Goal: Transaction & Acquisition: Book appointment/travel/reservation

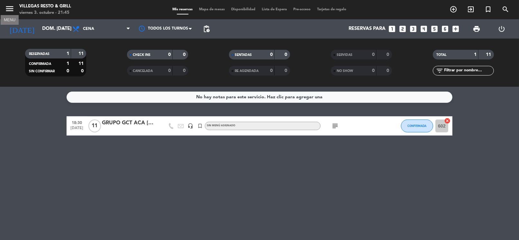
click at [12, 9] on icon "menu" at bounding box center [10, 9] width 10 height 10
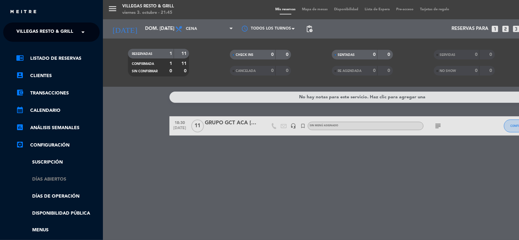
click at [48, 179] on link "Días abiertos" at bounding box center [58, 179] width 84 height 7
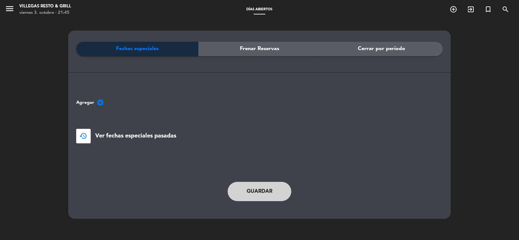
click at [226, 48] on div "Frenar Reservas" at bounding box center [259, 49] width 122 height 14
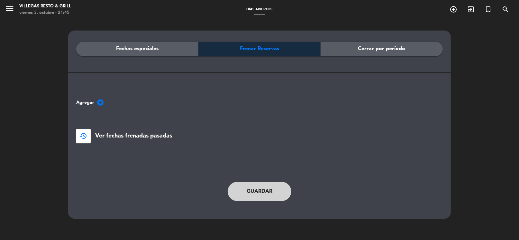
click at [153, 139] on span "Ver fechas frenadas pasadas" at bounding box center [133, 135] width 77 height 9
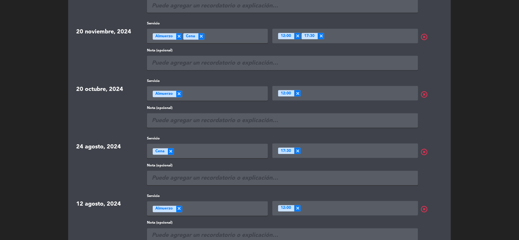
scroll to position [675, 0]
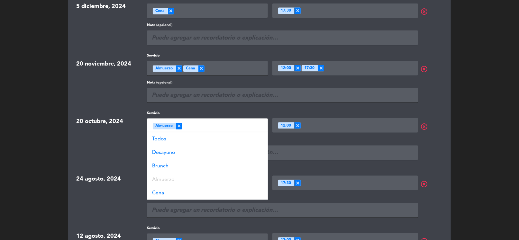
click at [194, 123] on div "Seleccione un servicio × Almuerzo" at bounding box center [207, 126] width 121 height 14
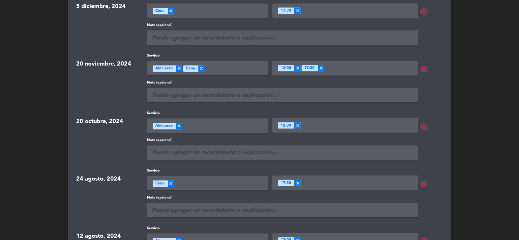
click at [196, 122] on div "Seleccione un servicio × Almuerzo" at bounding box center [207, 126] width 121 height 14
click at [327, 125] on input "text" at bounding box center [358, 125] width 114 height 8
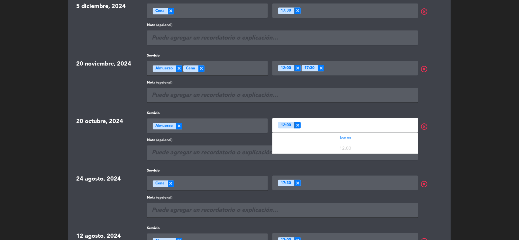
click at [327, 125] on input "text" at bounding box center [358, 125] width 114 height 8
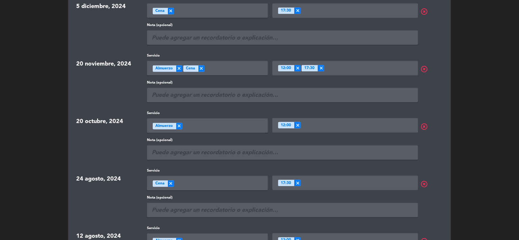
click at [429, 113] on div "Servicio Seleccione un servicio × Almuerzo × Turnos × 12:00 × highlight_off" at bounding box center [295, 122] width 296 height 22
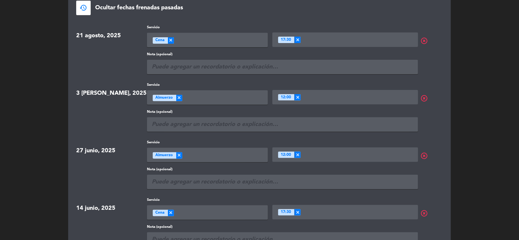
scroll to position [0, 0]
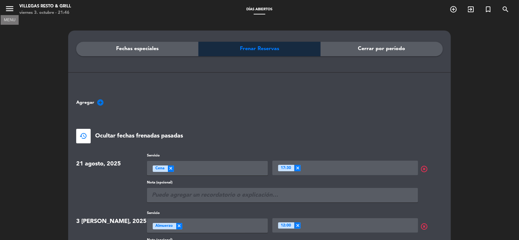
click at [12, 10] on icon "menu" at bounding box center [10, 9] width 10 height 10
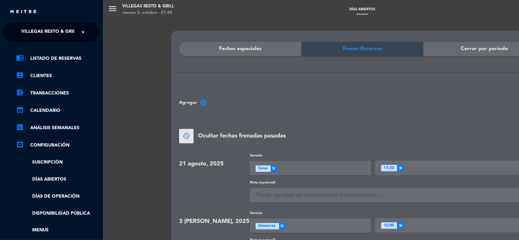
click at [58, 54] on div "chrome_reader_mode Listado de Reservas account_box Clientes account_balance_wal…" at bounding box center [51, 165] width 106 height 246
click at [73, 55] on link "chrome_reader_mode Listado de Reservas" at bounding box center [58, 59] width 84 height 8
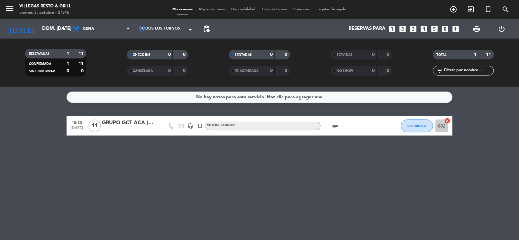
click at [424, 27] on icon "looks_4" at bounding box center [423, 29] width 8 height 8
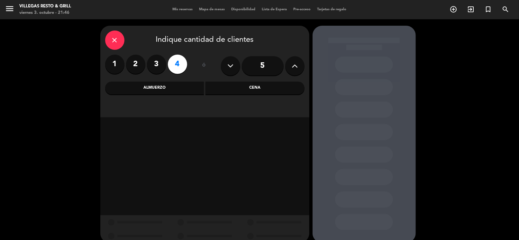
click at [224, 87] on div "Cena" at bounding box center [254, 88] width 99 height 13
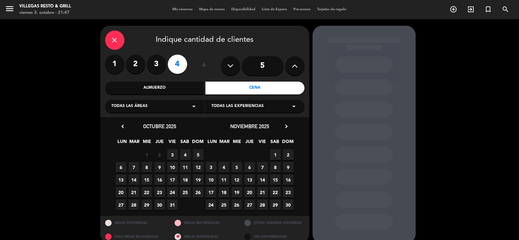
click at [198, 181] on span "19" at bounding box center [198, 180] width 11 height 11
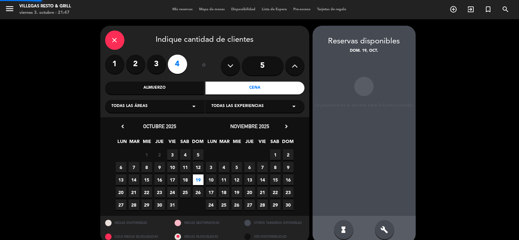
scroll to position [10, 0]
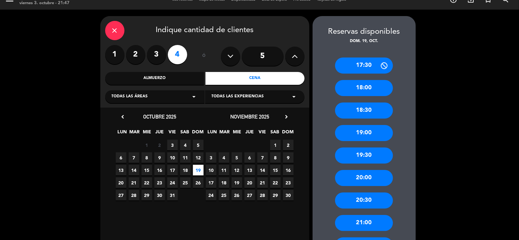
click at [369, 222] on div "21:00" at bounding box center [364, 223] width 58 height 16
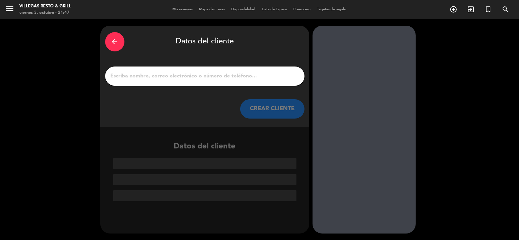
scroll to position [0, 0]
click at [189, 78] on input "1" at bounding box center [205, 76] width 190 height 9
paste input "[PERSON_NAME]"
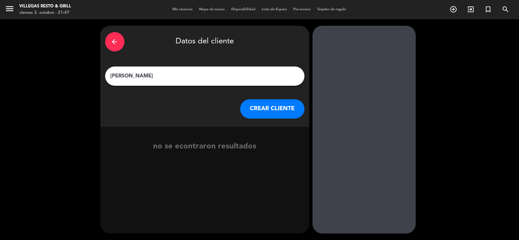
type input "[PERSON_NAME]"
click at [262, 109] on button "CREAR CLIENTE" at bounding box center [272, 108] width 64 height 19
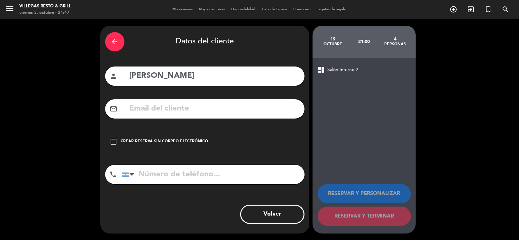
click at [163, 112] on input "text" at bounding box center [214, 108] width 171 height 13
click at [180, 106] on input "text" at bounding box center [214, 108] width 171 height 13
paste input "[EMAIL_ADDRESS][DOMAIN_NAME]"
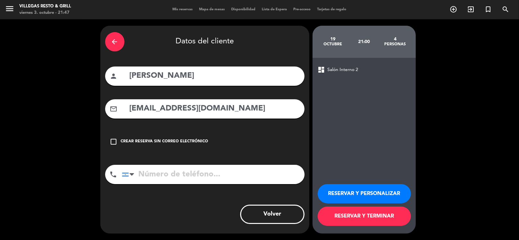
type input "[EMAIL_ADDRESS][DOMAIN_NAME]"
click at [189, 179] on input "tel" at bounding box center [213, 174] width 183 height 19
click at [168, 178] on input "tel" at bounding box center [213, 174] width 183 height 19
paste input "[PHONE_NUMBER]"
type input "[PHONE_NUMBER]"
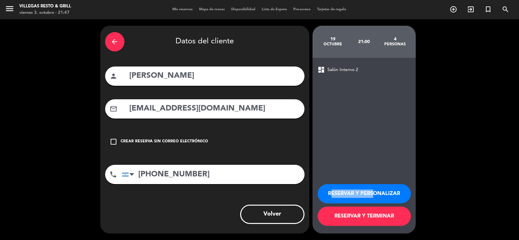
click at [372, 184] on div "RESERVAR Y PERSONALIZAR RESERVAR Y TERMINAR" at bounding box center [364, 202] width 93 height 63
click at [386, 194] on button "RESERVAR Y PERSONALIZAR" at bounding box center [364, 193] width 93 height 19
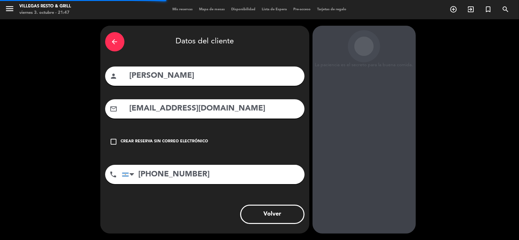
scroll to position [17, 0]
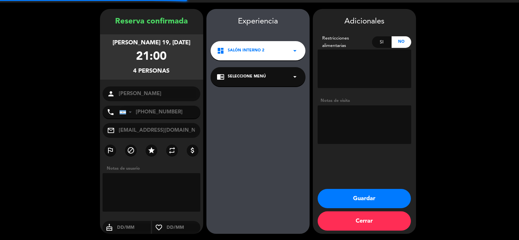
click at [362, 122] on textarea at bounding box center [365, 124] width 94 height 39
type textarea "[PERSON_NAME]"
click at [372, 200] on button "Guardar" at bounding box center [364, 198] width 93 height 19
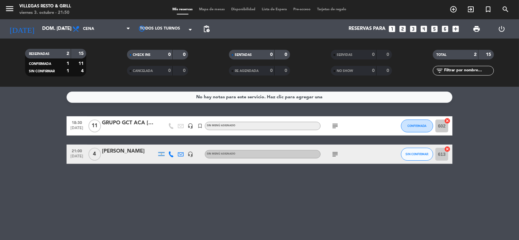
click at [144, 100] on div "No hay notas para este servicio. Haz clic para agregar una" at bounding box center [260, 97] width 386 height 11
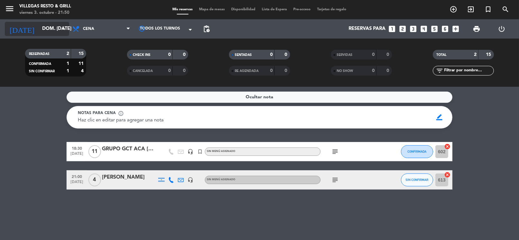
click at [39, 27] on input "dom. [DATE]" at bounding box center [70, 29] width 63 height 12
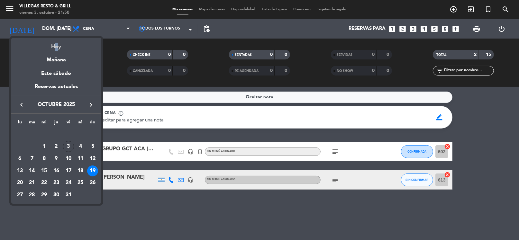
click at [53, 49] on div "Hoy" at bounding box center [56, 44] width 90 height 13
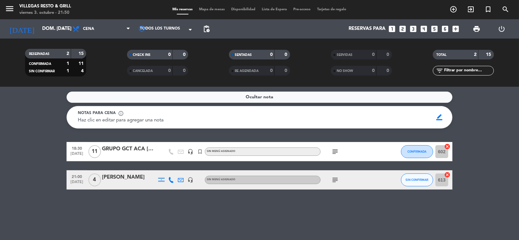
type input "vie. [DATE]"
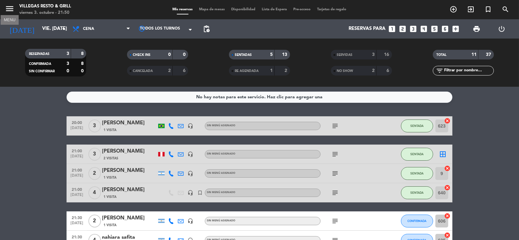
click at [8, 9] on icon "menu" at bounding box center [10, 9] width 10 height 10
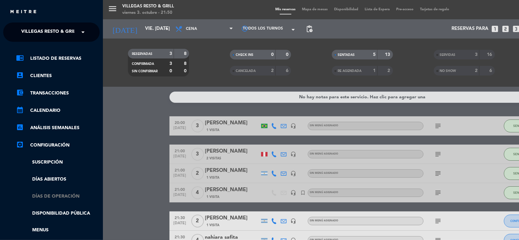
click at [57, 198] on link "Días de Operación" at bounding box center [58, 196] width 84 height 7
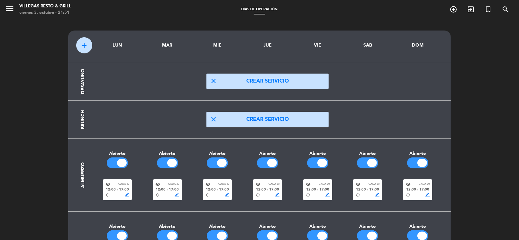
click at [17, 5] on span "menu" at bounding box center [12, 9] width 14 height 15
click at [13, 6] on icon "menu" at bounding box center [10, 9] width 10 height 10
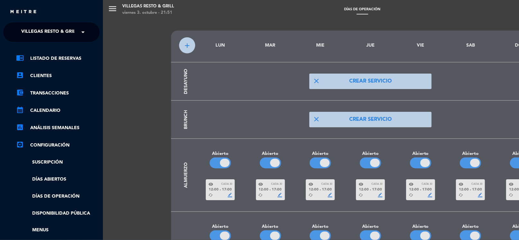
click at [66, 213] on link "Disponibilidad pública" at bounding box center [58, 213] width 84 height 7
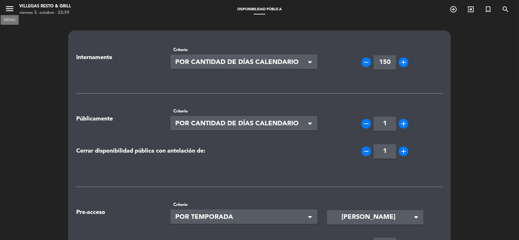
click at [10, 9] on icon "menu" at bounding box center [10, 9] width 10 height 10
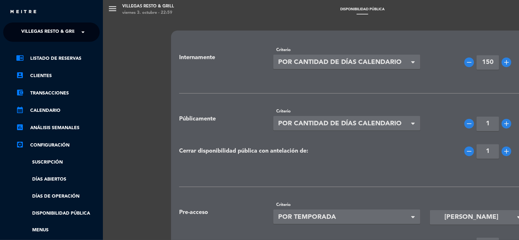
click at [39, 58] on link "chrome_reader_mode Listado de Reservas" at bounding box center [58, 59] width 84 height 8
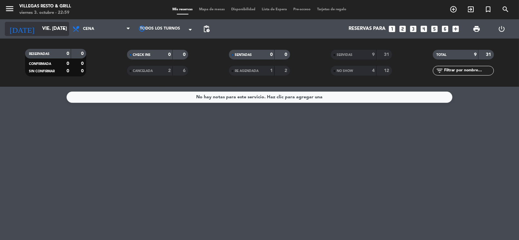
click at [44, 29] on input "vie. [DATE]" at bounding box center [70, 29] width 63 height 12
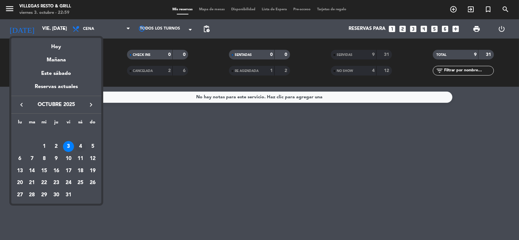
click at [79, 147] on div "4" at bounding box center [80, 146] width 11 height 11
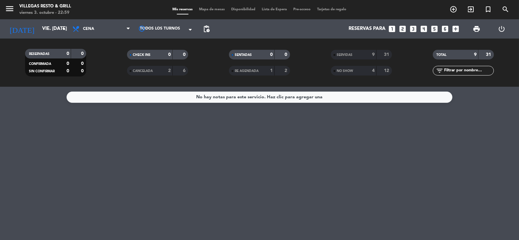
type input "sáb. [DATE]"
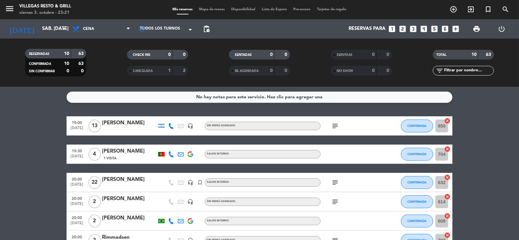
click at [424, 29] on icon "looks_4" at bounding box center [423, 29] width 8 height 8
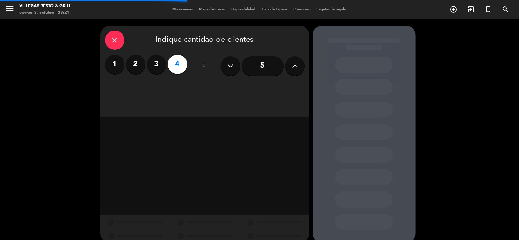
click at [235, 90] on div "close Indique cantidad de clientes 1 2 3 4 ó 5" at bounding box center [204, 72] width 209 height 92
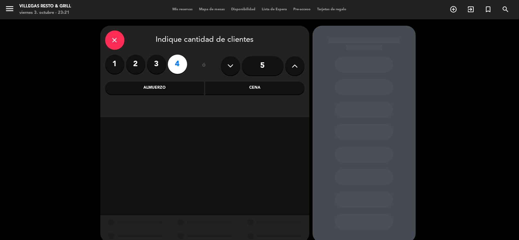
click at [253, 81] on div "close Indique cantidad de clientes 1 2 3 4 ó 5 Almuerzo Cena" at bounding box center [204, 72] width 209 height 92
click at [255, 92] on div "Cena" at bounding box center [254, 88] width 99 height 13
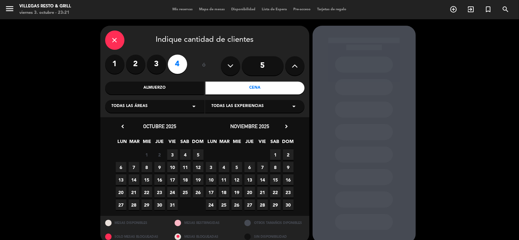
click at [187, 155] on span "4" at bounding box center [185, 154] width 11 height 11
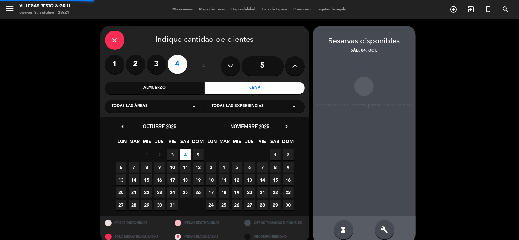
scroll to position [10, 0]
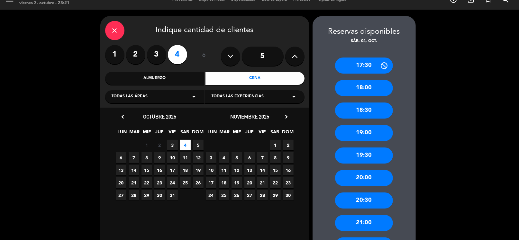
click at [363, 177] on div "20:00" at bounding box center [364, 178] width 58 height 16
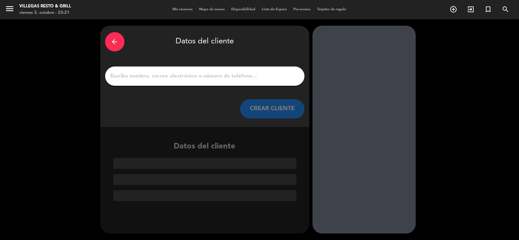
scroll to position [0, 0]
click at [188, 79] on input "1" at bounding box center [205, 76] width 190 height 9
click at [181, 76] on input "1" at bounding box center [205, 76] width 190 height 9
paste input "[PERSON_NAME]"
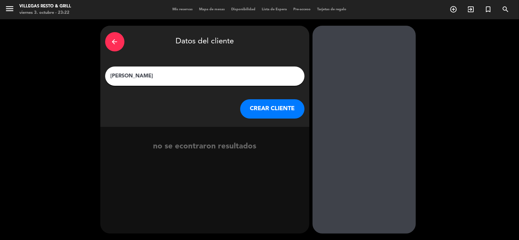
type input "[PERSON_NAME]"
click at [269, 107] on button "CREAR CLIENTE" at bounding box center [272, 108] width 64 height 19
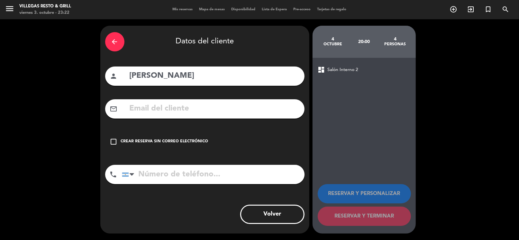
click at [184, 101] on div "mail_outline" at bounding box center [204, 108] width 199 height 19
click at [178, 111] on input "text" at bounding box center [214, 108] width 171 height 13
click at [175, 107] on input "text" at bounding box center [214, 108] width 171 height 13
paste input "[EMAIL_ADDRESS][DOMAIN_NAME]"
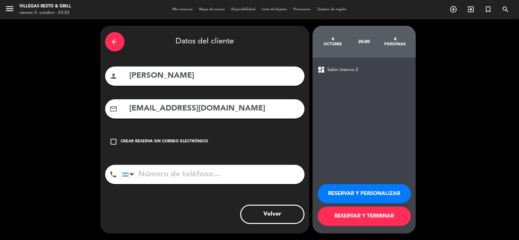
type input "[EMAIL_ADDRESS][DOMAIN_NAME]"
click at [195, 176] on input "tel" at bounding box center [213, 174] width 183 height 19
paste input "[PHONE_NUMBER]"
type input "[PHONE_NUMBER]"
click at [369, 190] on button "RESERVAR Y PERSONALIZAR" at bounding box center [364, 193] width 93 height 19
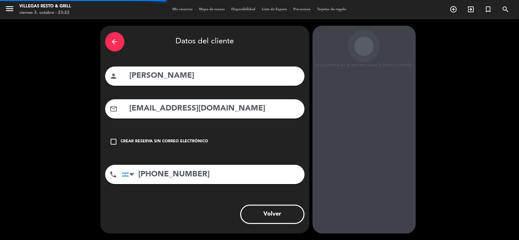
scroll to position [17, 0]
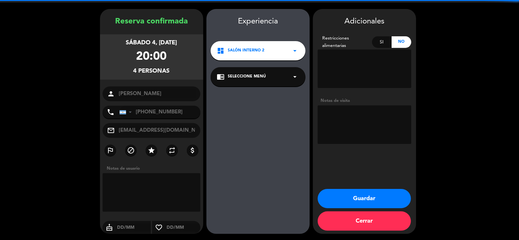
click at [350, 118] on textarea at bounding box center [365, 124] width 94 height 39
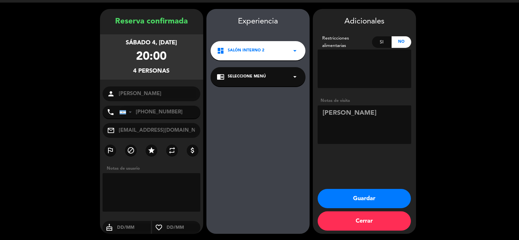
type textarea "[PERSON_NAME]"
click at [359, 200] on button "Guardar" at bounding box center [364, 198] width 93 height 19
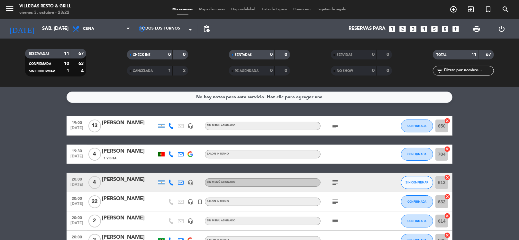
scroll to position [32, 0]
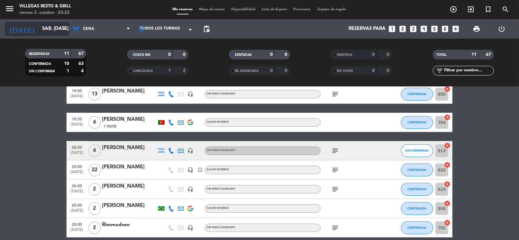
click at [39, 24] on input "sáb. [DATE]" at bounding box center [70, 29] width 63 height 12
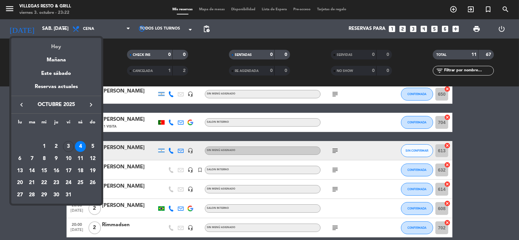
click at [57, 44] on div "Hoy" at bounding box center [56, 44] width 90 height 13
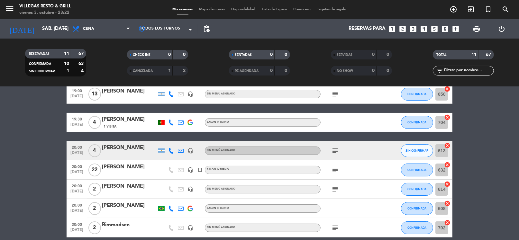
type input "vie. [DATE]"
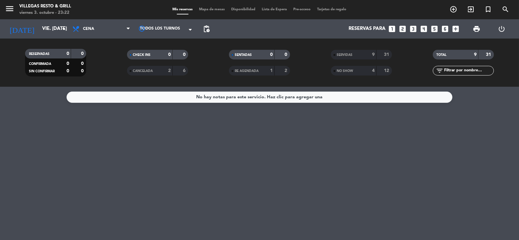
click at [361, 56] on div "SERVIDAS" at bounding box center [347, 54] width 30 height 7
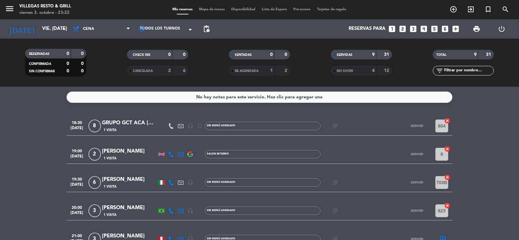
click at [335, 182] on icon "subject" at bounding box center [335, 183] width 8 height 8
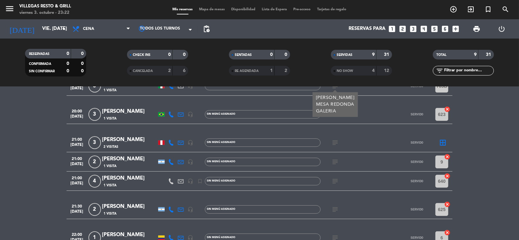
scroll to position [136, 0]
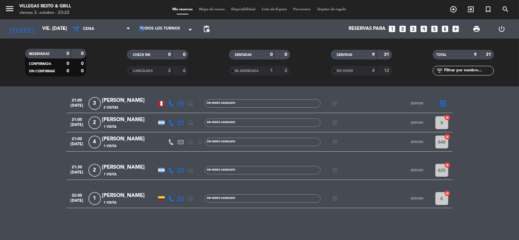
click at [336, 200] on icon "subject" at bounding box center [335, 199] width 8 height 8
click at [331, 174] on icon "subject" at bounding box center [335, 170] width 8 height 8
drag, startPoint x: 336, startPoint y: 146, endPoint x: 337, endPoint y: 141, distance: 5.1
click at [336, 146] on div "subject" at bounding box center [349, 141] width 58 height 19
click at [337, 141] on icon "subject" at bounding box center [335, 142] width 8 height 8
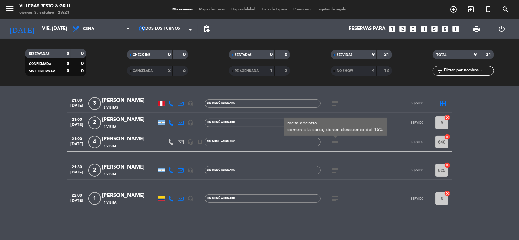
click at [136, 143] on div "1 Visita" at bounding box center [129, 145] width 55 height 5
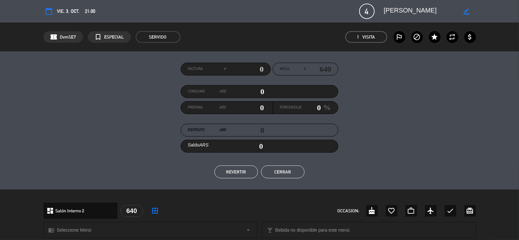
scroll to position [160, 0]
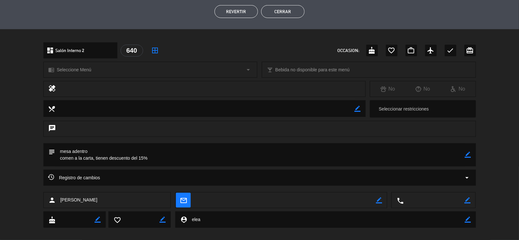
click at [283, 12] on button "Cerrar" at bounding box center [282, 11] width 43 height 13
